Goal: Task Accomplishment & Management: Use online tool/utility

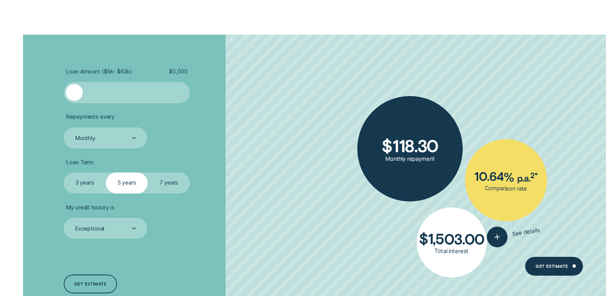
scroll to position [961, 0]
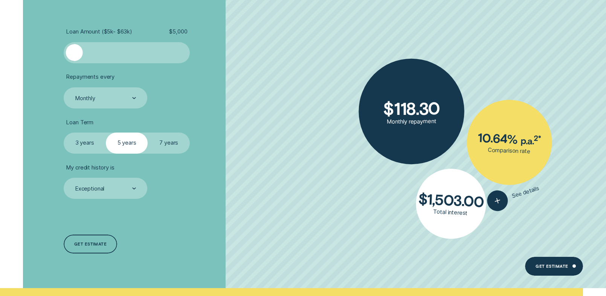
click at [84, 146] on label "3 years" at bounding box center [85, 143] width 42 height 21
click at [64, 133] on input "3 years" at bounding box center [64, 133] width 0 height 0
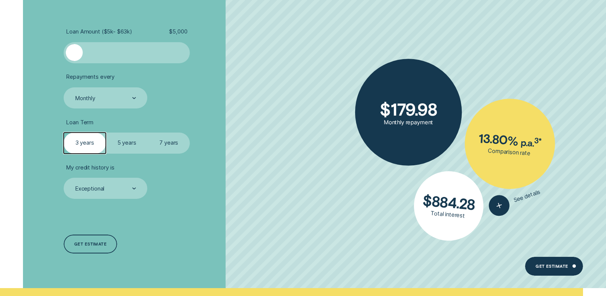
click at [175, 148] on label "7 years" at bounding box center [169, 143] width 42 height 21
click at [148, 133] on input "7 years" at bounding box center [148, 133] width 0 height 0
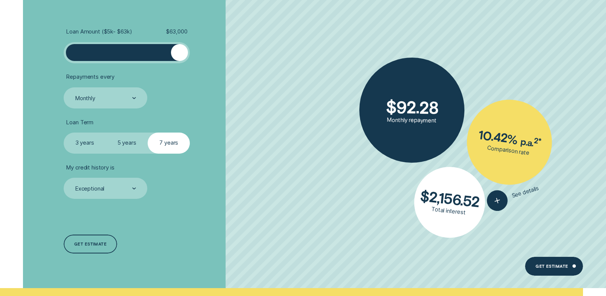
drag, startPoint x: 72, startPoint y: 50, endPoint x: 210, endPoint y: 60, distance: 137.9
click at [210, 60] on li "Loan Amount ( $5k - $63k ) $ 63,000" at bounding box center [162, 45] width 196 height 35
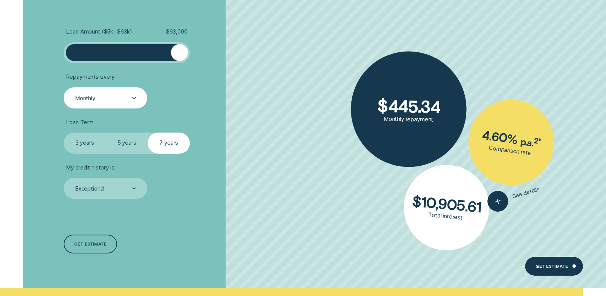
click at [111, 99] on div "Monthly" at bounding box center [105, 99] width 62 height 8
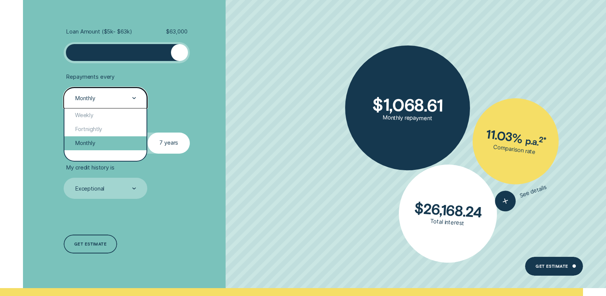
click at [103, 144] on div "Monthly" at bounding box center [105, 143] width 83 height 14
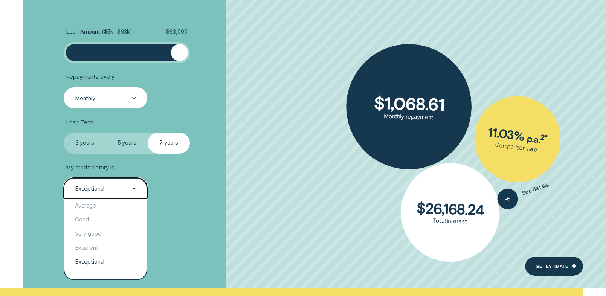
click at [112, 192] on div "Exceptional" at bounding box center [105, 189] width 62 height 8
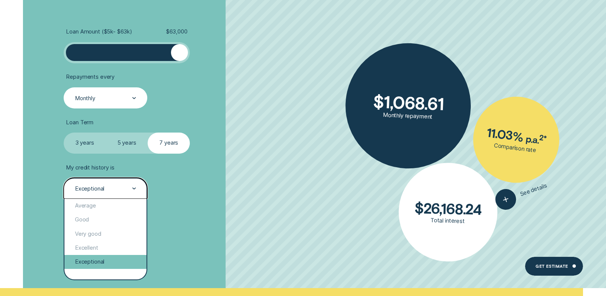
click at [101, 257] on div "Exceptional" at bounding box center [105, 262] width 83 height 14
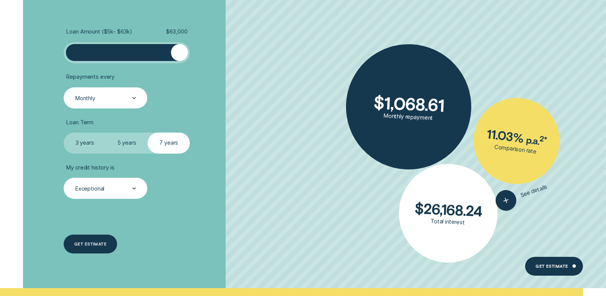
click at [104, 236] on div "Get estimate" at bounding box center [91, 244] width 54 height 19
